Goal: Task Accomplishment & Management: Manage account settings

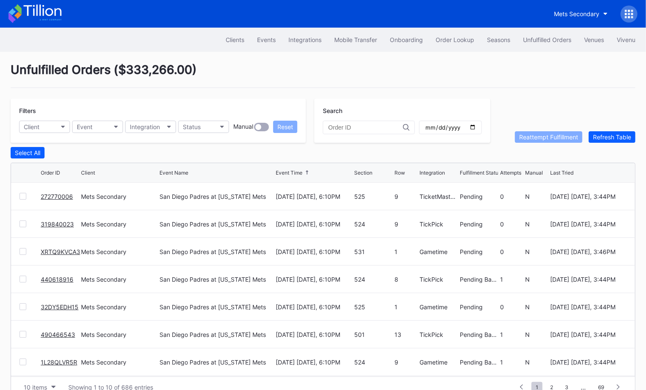
scroll to position [82, 0]
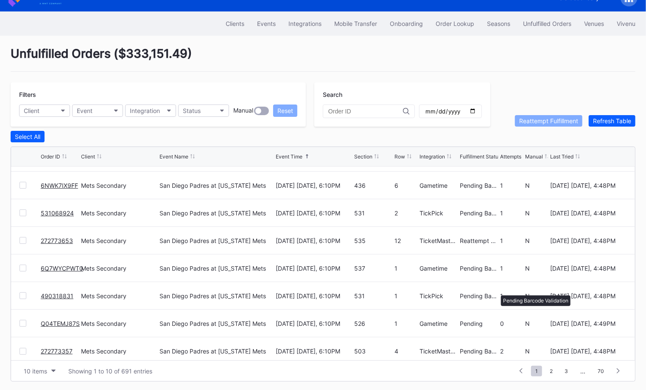
scroll to position [82, 0]
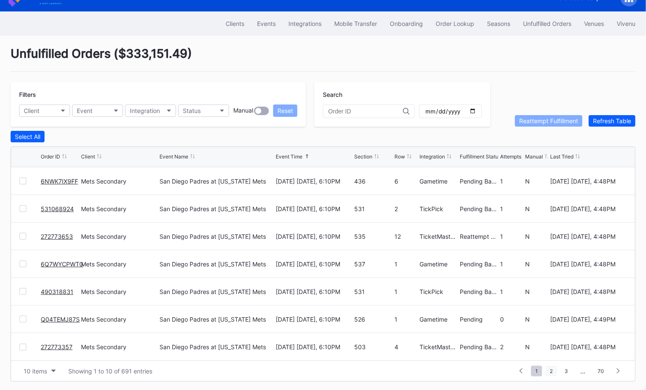
click at [551, 366] on span "2" at bounding box center [551, 370] width 11 height 11
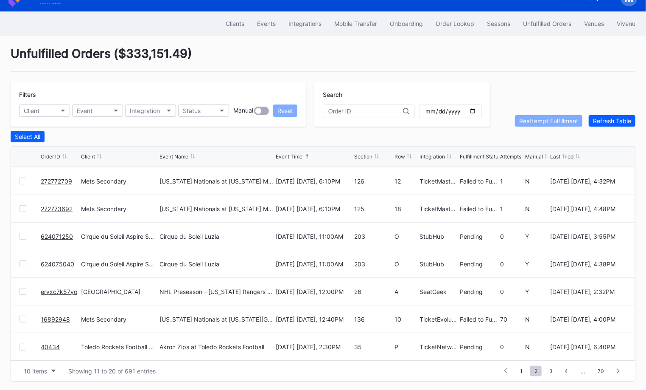
scroll to position [0, 0]
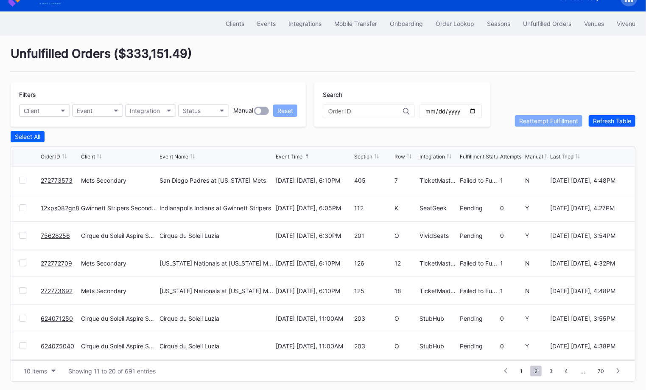
click at [59, 204] on link "12xps082gn8" at bounding box center [60, 207] width 39 height 7
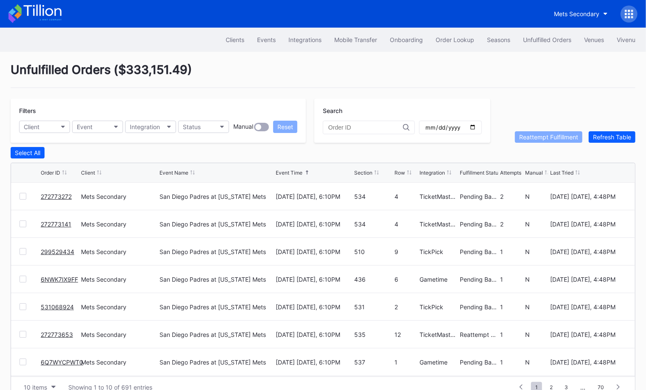
scroll to position [16, 0]
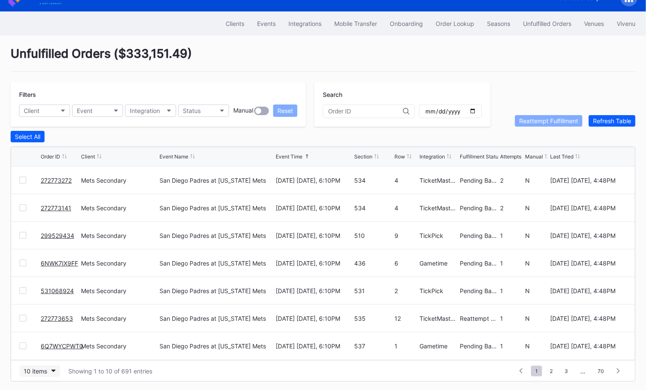
click at [45, 367] on div "10 items" at bounding box center [35, 370] width 23 height 7
click at [40, 319] on div "50 items" at bounding box center [38, 315] width 24 height 7
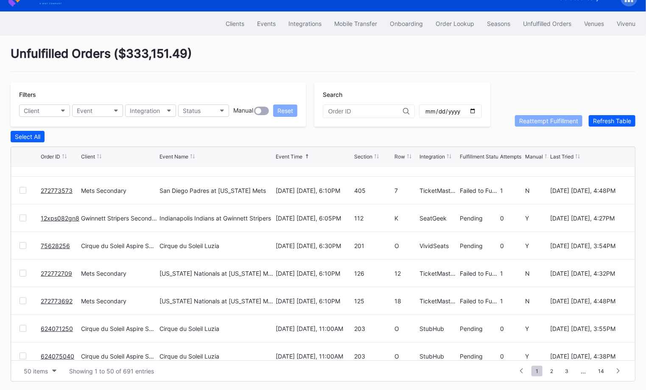
scroll to position [270, 0]
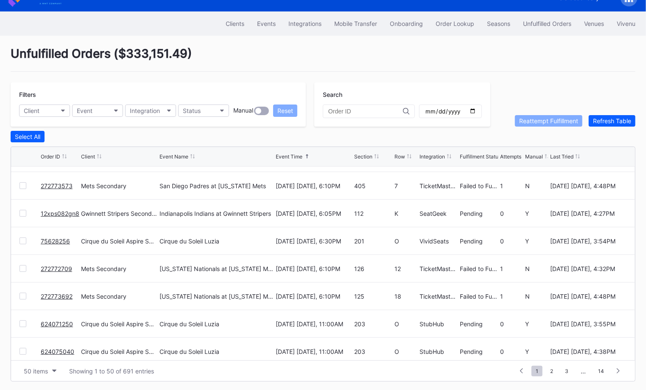
click at [24, 295] on div at bounding box center [23, 295] width 7 height 7
click at [20, 267] on div at bounding box center [23, 268] width 7 height 7
click at [23, 182] on div at bounding box center [23, 185] width 7 height 7
click at [561, 115] on button "Reattempt Fulfillment" at bounding box center [548, 120] width 67 height 11
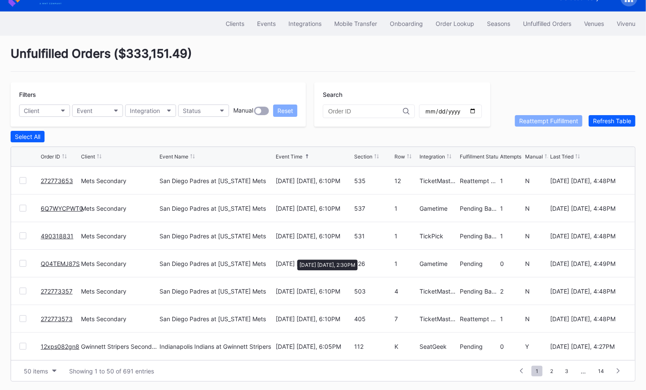
scroll to position [0, 0]
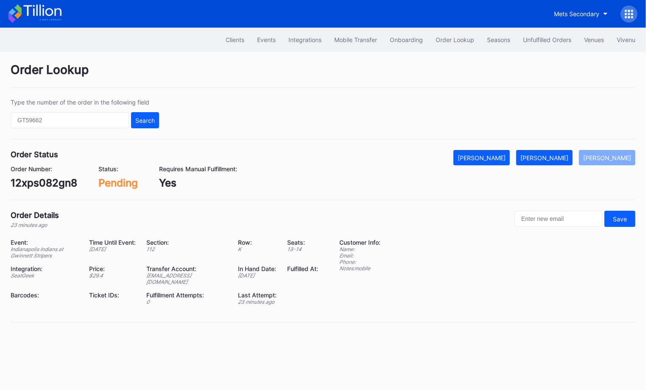
click at [62, 182] on div "12xps082gn8" at bounding box center [44, 183] width 67 height 12
copy div "12xps082gn8"
click at [563, 155] on div "[PERSON_NAME]" at bounding box center [545, 157] width 48 height 7
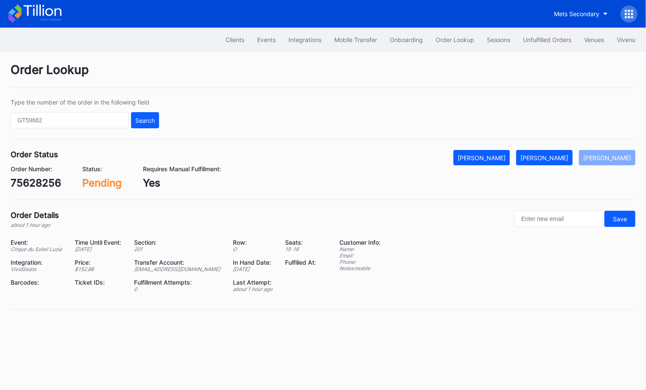
click at [39, 186] on div "75628256" at bounding box center [36, 183] width 50 height 12
copy div "75628256"
click at [558, 154] on div "[PERSON_NAME]" at bounding box center [545, 157] width 48 height 7
click at [57, 181] on div "624071250" at bounding box center [39, 183] width 56 height 12
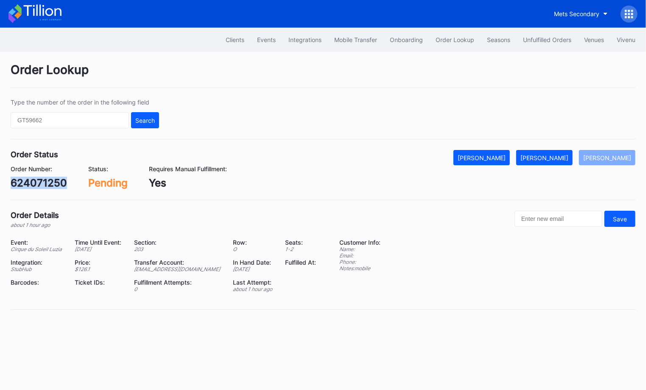
click at [57, 181] on div "624071250" at bounding box center [39, 183] width 56 height 12
copy div "624071250"
click at [562, 154] on div "Mark Fulfilled" at bounding box center [545, 157] width 48 height 7
click at [56, 177] on div "624075040" at bounding box center [40, 183] width 59 height 12
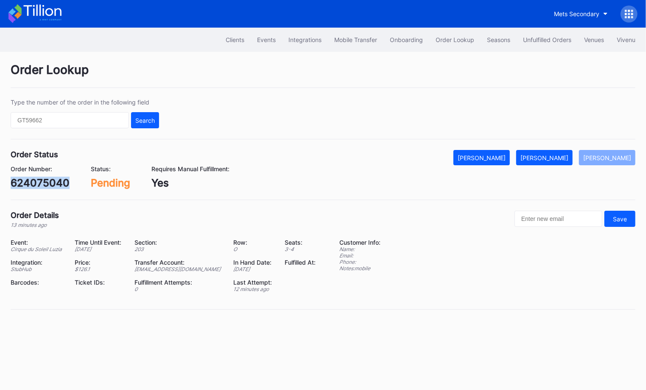
copy div "624075040"
click at [555, 154] on div "Mark Fulfilled" at bounding box center [545, 157] width 48 height 7
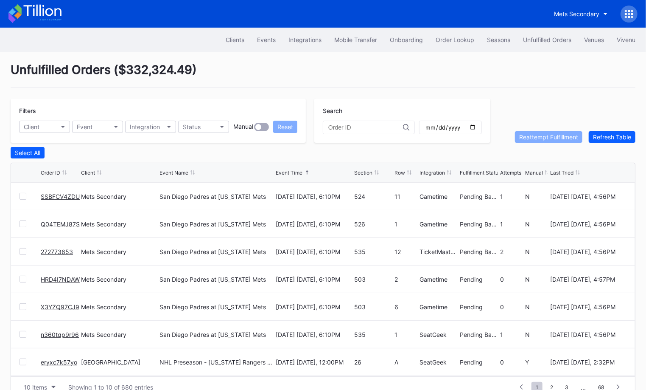
scroll to position [16, 0]
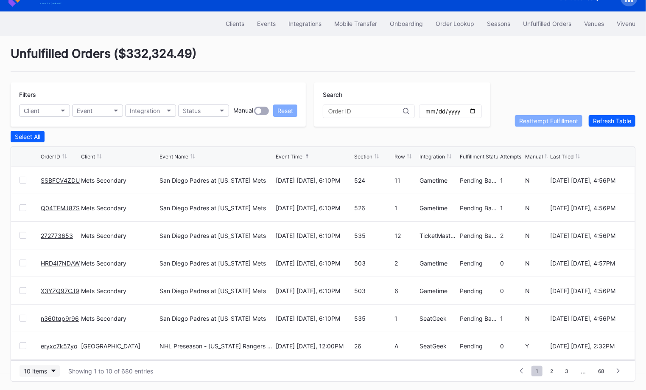
click at [29, 368] on div "10 items" at bounding box center [35, 370] width 23 height 7
click at [41, 318] on div "50 items" at bounding box center [38, 315] width 24 height 7
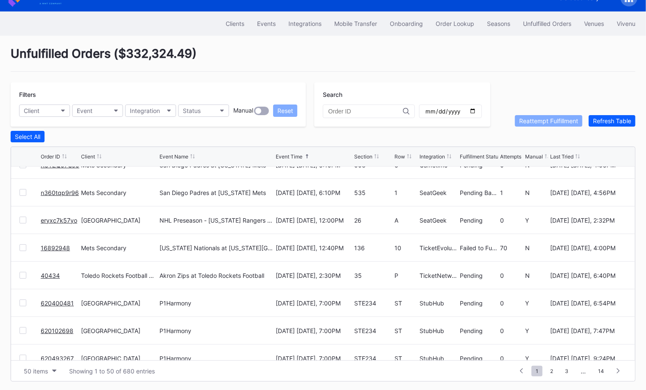
scroll to position [0, 0]
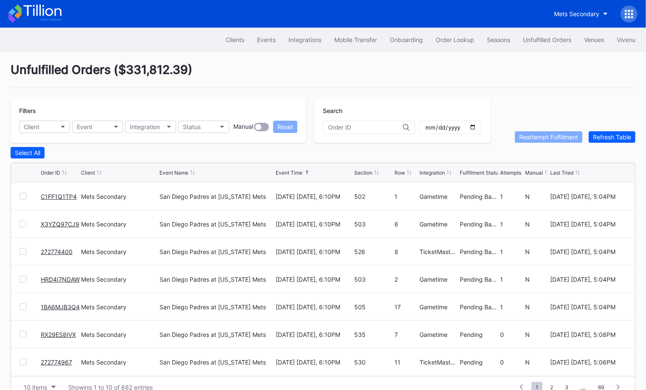
scroll to position [16, 0]
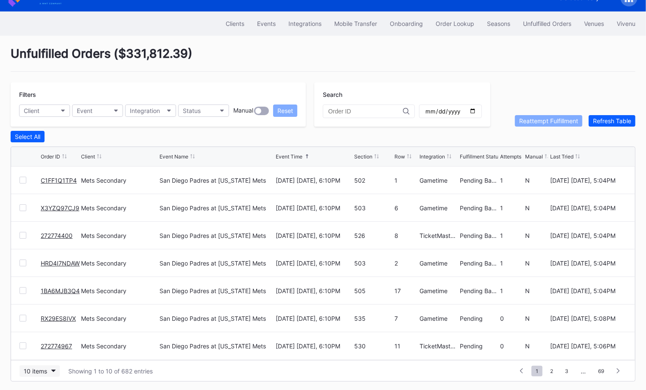
click at [43, 370] on div "10 items" at bounding box center [35, 370] width 23 height 7
click at [38, 319] on div "50 items" at bounding box center [40, 316] width 40 height 16
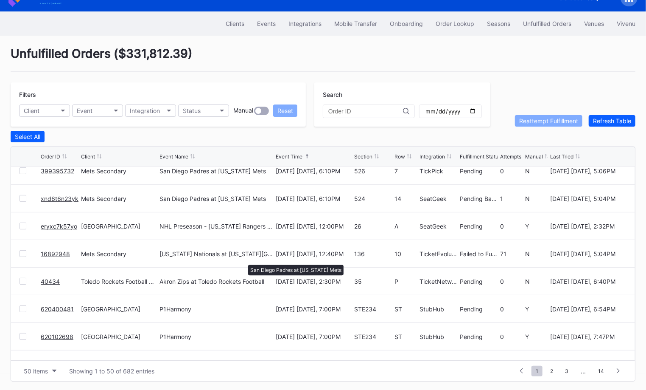
scroll to position [221, 0]
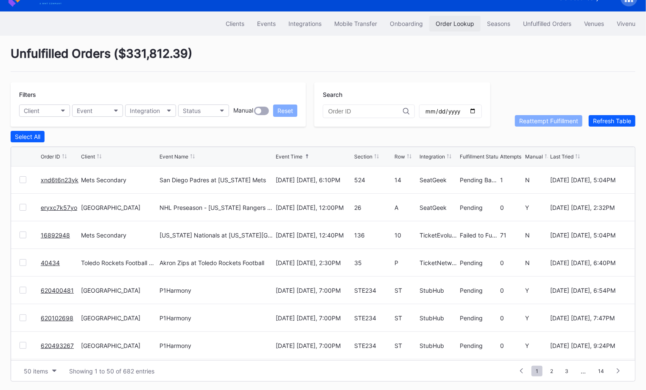
click at [461, 24] on div "Order Lookup" at bounding box center [455, 23] width 39 height 7
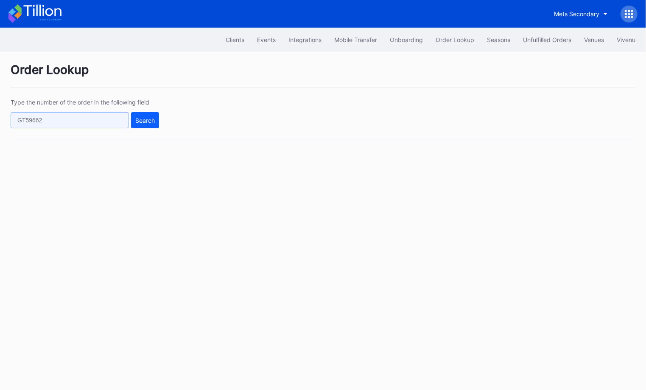
click at [113, 119] on input "text" at bounding box center [70, 120] width 118 height 16
paste input "9m2ycm1gd6g"
type input "9m2ycm1gd6g"
click at [149, 118] on div "Search" at bounding box center [145, 120] width 20 height 7
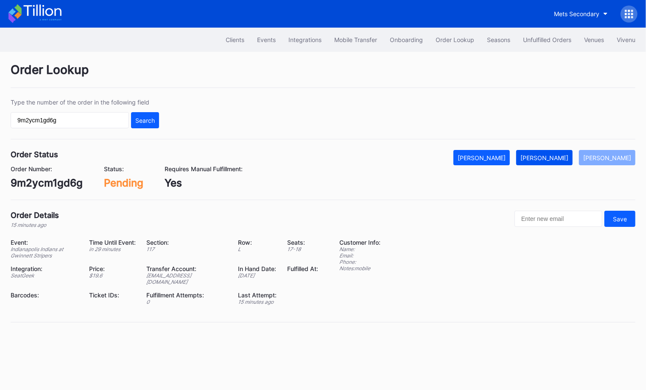
click at [558, 155] on div "Mark Fulfilled" at bounding box center [545, 157] width 48 height 7
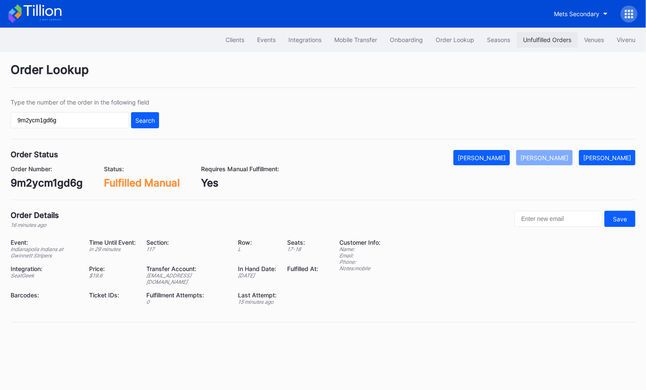
click at [549, 41] on div "Unfulfilled Orders" at bounding box center [547, 39] width 48 height 7
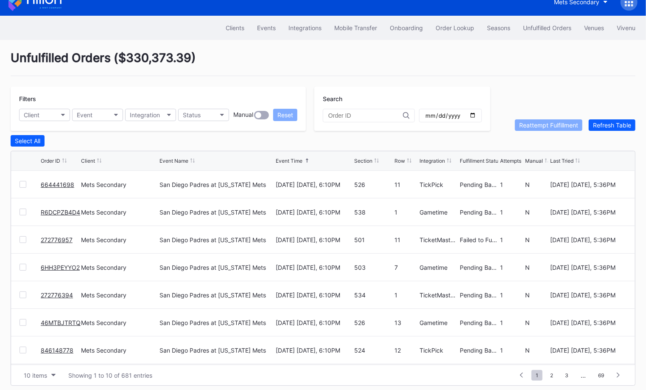
scroll to position [16, 0]
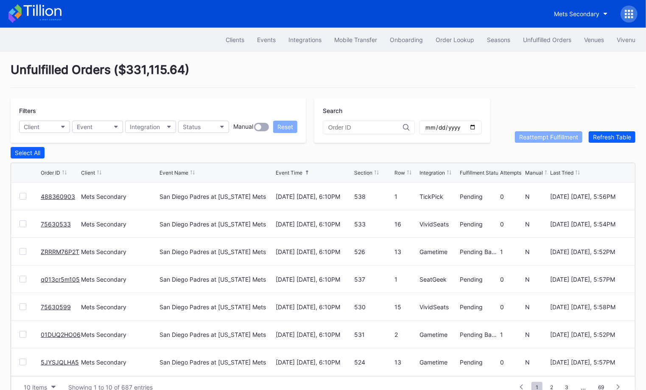
scroll to position [16, 0]
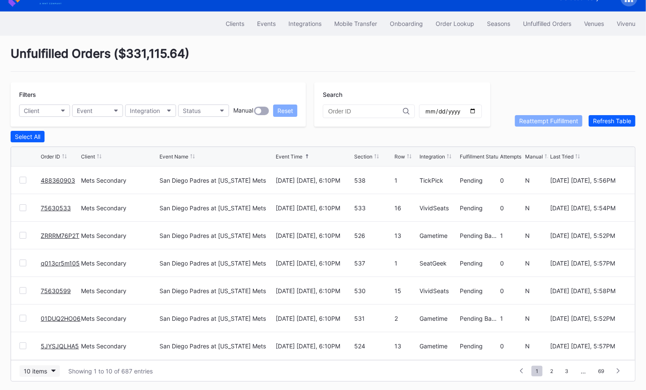
click at [44, 367] on div "10 items" at bounding box center [35, 370] width 23 height 7
click at [46, 317] on div "50 items" at bounding box center [38, 315] width 24 height 7
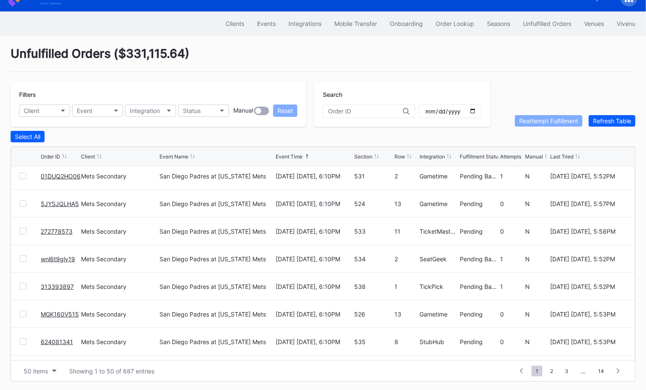
scroll to position [0, 0]
